Goal: Task Accomplishment & Management: Complete application form

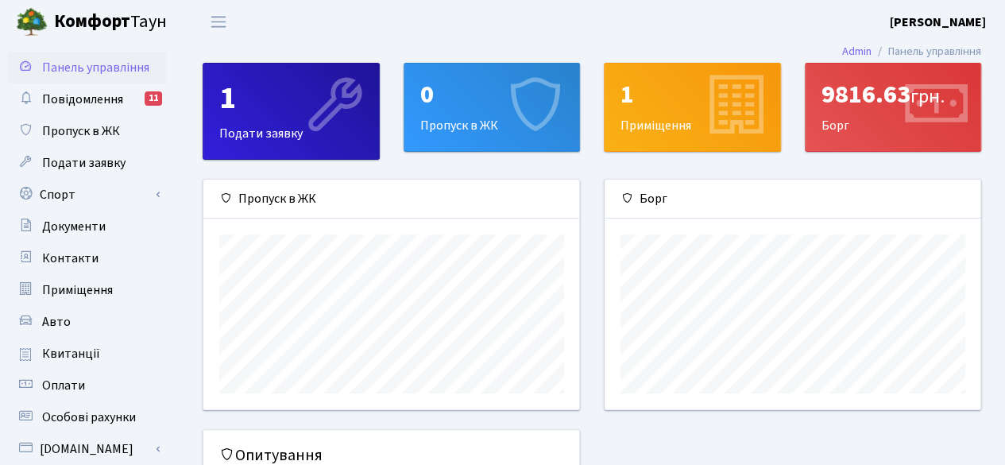
scroll to position [229, 376]
click at [467, 106] on div "0" at bounding box center [492, 94] width 144 height 30
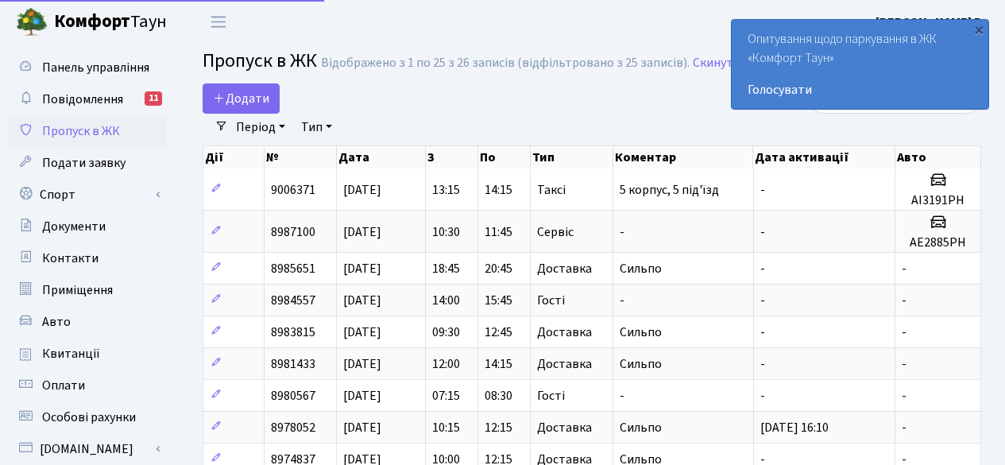
select select "25"
click at [240, 101] on span "Додати" at bounding box center [241, 98] width 56 height 17
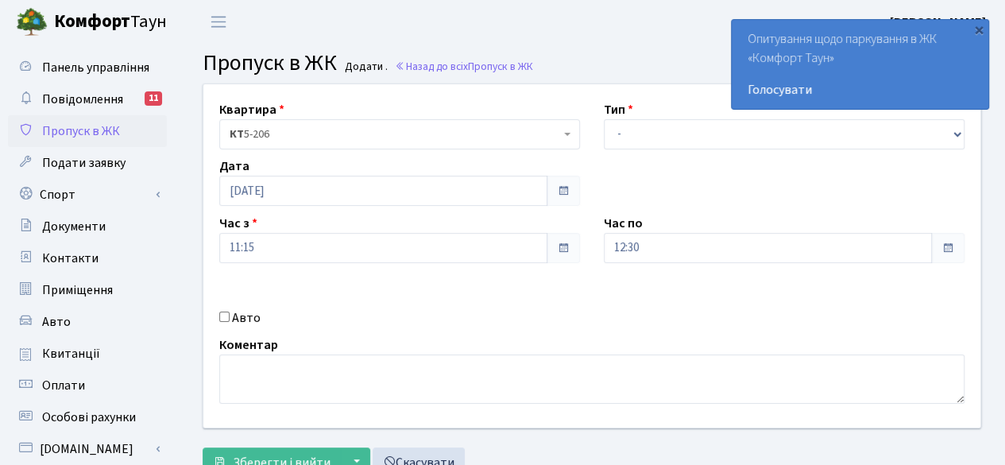
click at [700, 169] on div "Квартира <b>КТ</b>&nbsp;&nbsp;&nbsp;&nbsp;5-206 КТ 5-206 Тип - Доставка Таксі Г…" at bounding box center [591, 255] width 800 height 343
click at [708, 191] on div "Квартира <b>КТ</b>&nbsp;&nbsp;&nbsp;&nbsp;5-206 КТ 5-206 Тип - Доставка Таксі Г…" at bounding box center [591, 255] width 800 height 343
click at [951, 190] on div "Квартира <b>КТ</b>&nbsp;&nbsp;&nbsp;&nbsp;5-206 КТ 5-206 Тип - Доставка Таксі Г…" at bounding box center [591, 255] width 800 height 343
click at [977, 28] on div "×" at bounding box center [978, 29] width 16 height 16
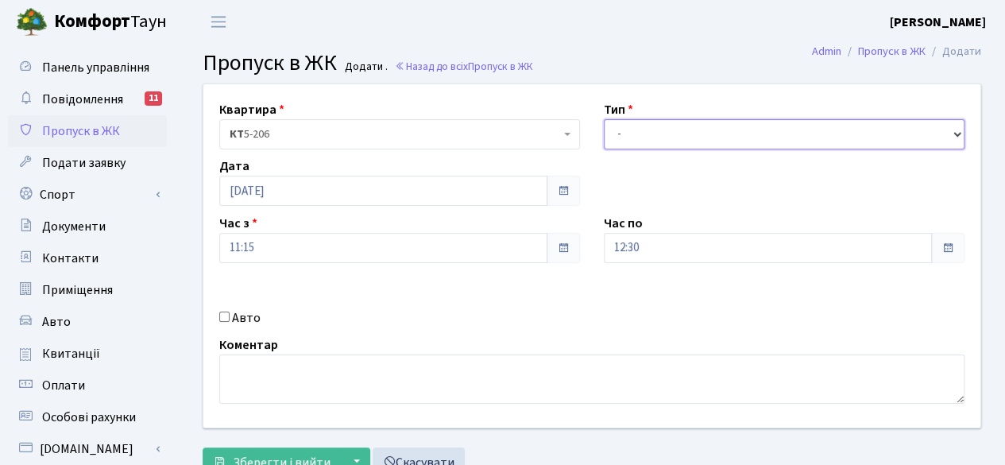
click at [955, 139] on select "- Доставка Таксі Гості Сервіс" at bounding box center [784, 134] width 361 height 30
select select "1"
click at [604, 119] on select "- Доставка Таксі Гості Сервіс" at bounding box center [784, 134] width 361 height 30
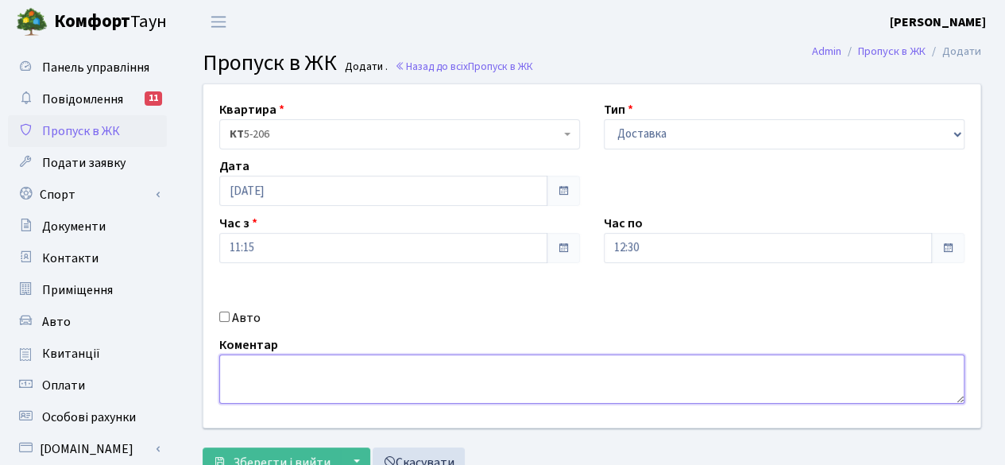
click at [405, 379] on textarea at bounding box center [591, 378] width 745 height 49
type textarea "Сильпо"
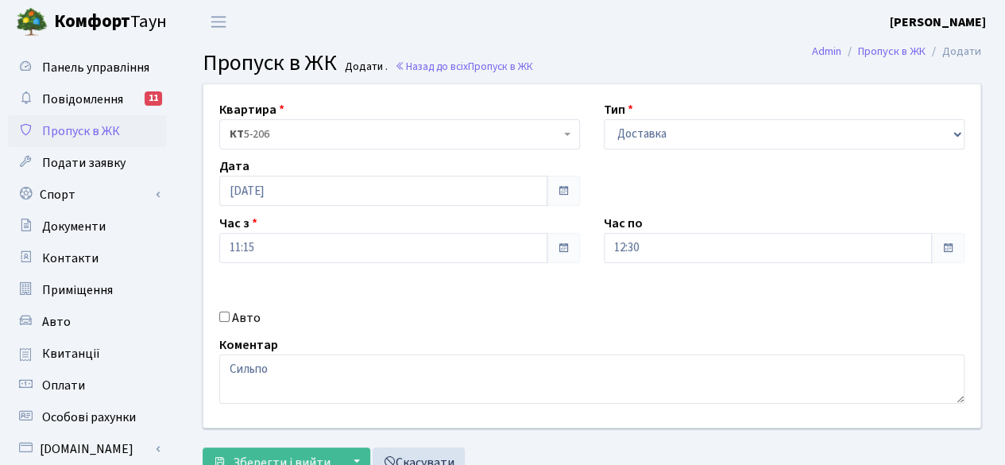
click at [737, 303] on div "Квартира <b>КТ</b>&nbsp;&nbsp;&nbsp;&nbsp;5-206 КТ 5-206 Тип - Доставка Таксі Г…" at bounding box center [591, 255] width 800 height 343
click at [762, 314] on div "Квартира <b>КТ</b>&nbsp;&nbsp;&nbsp;&nbsp;5-206 КТ 5-206 Тип - Доставка Таксі Г…" at bounding box center [591, 255] width 800 height 343
click at [943, 301] on div "Квартира <b>КТ</b>&nbsp;&nbsp;&nbsp;&nbsp;5-206 КТ 5-206 Тип - Доставка Таксі Г…" at bounding box center [591, 255] width 800 height 343
click at [920, 293] on div "Квартира <b>КТ</b>&nbsp;&nbsp;&nbsp;&nbsp;5-206 КТ 5-206 Тип - Доставка Таксі Г…" at bounding box center [591, 255] width 800 height 343
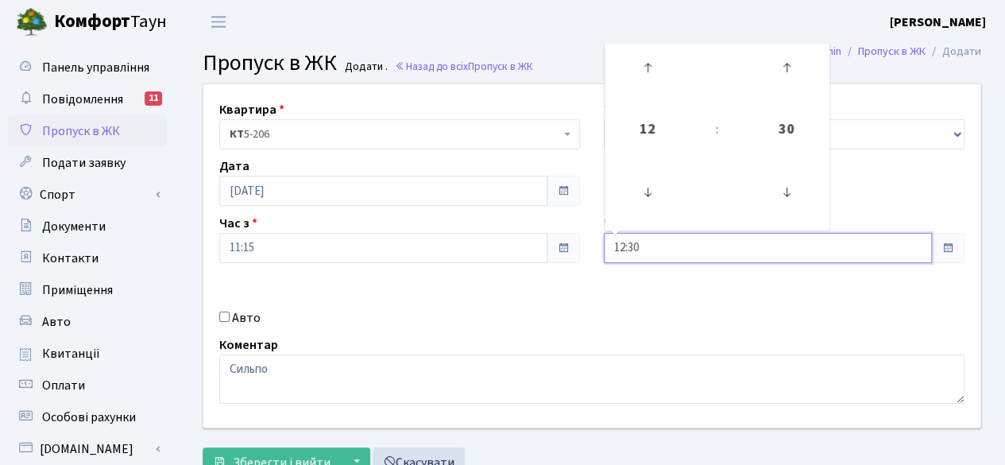
click at [902, 243] on input "12:30" at bounding box center [768, 248] width 328 height 30
click at [652, 58] on icon at bounding box center [647, 67] width 43 height 43
type input "13:30"
click at [635, 309] on div "Квартира <b>КТ</b>&nbsp;&nbsp;&nbsp;&nbsp;5-206 КТ 5-206 Тип - Доставка Таксі Г…" at bounding box center [591, 255] width 800 height 343
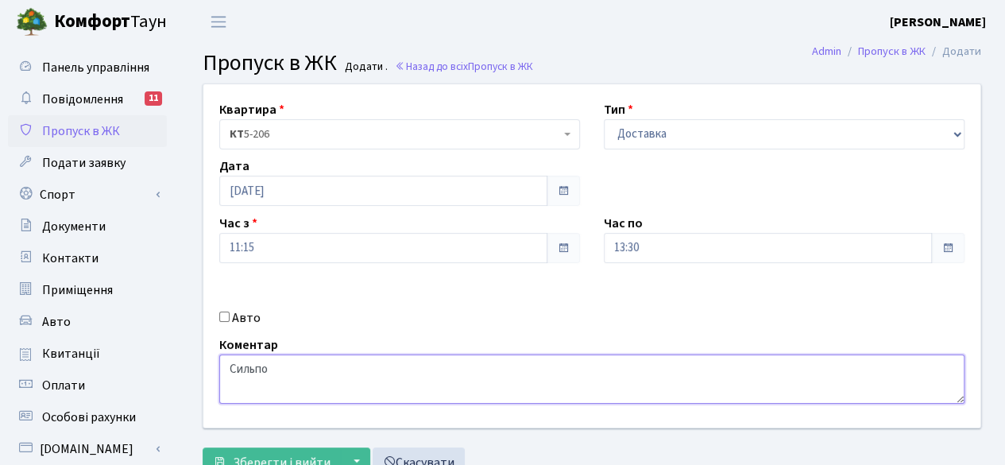
click at [306, 371] on textarea "Сильпо" at bounding box center [591, 378] width 745 height 49
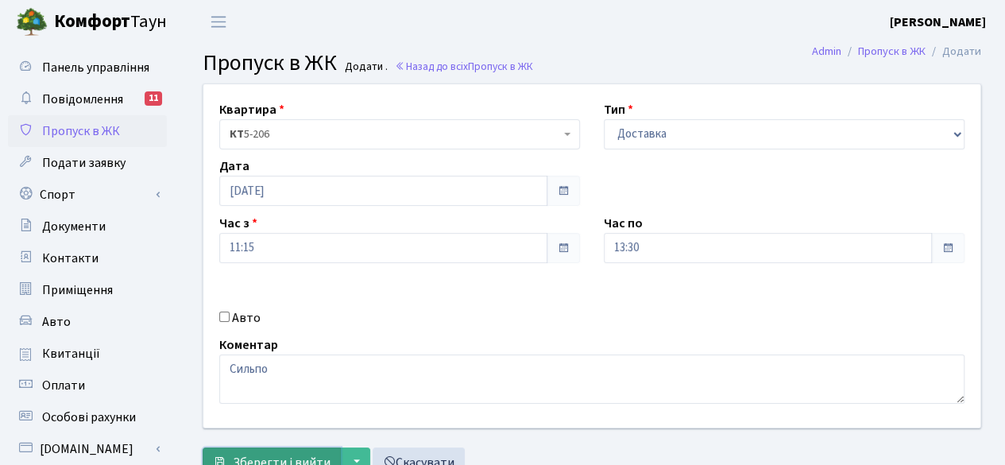
click at [295, 455] on span "Зберегти і вийти" at bounding box center [282, 461] width 98 height 17
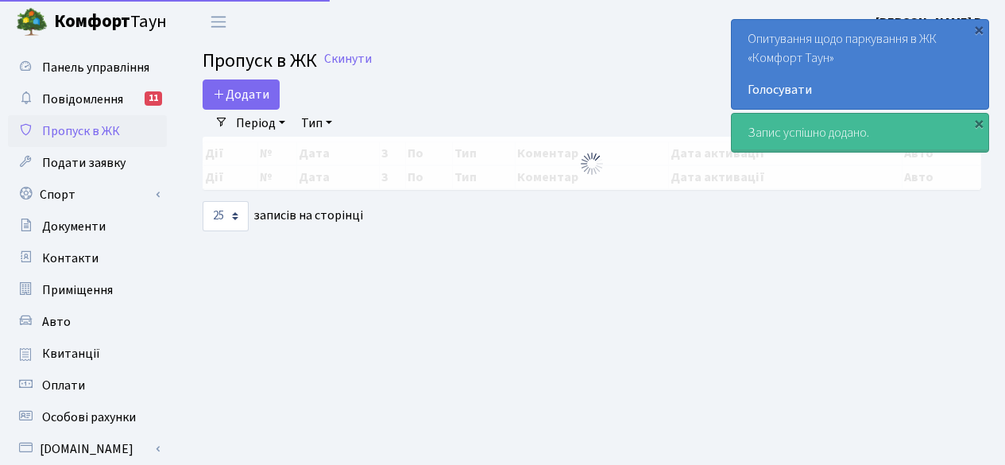
select select "25"
